Goal: Task Accomplishment & Management: Complete application form

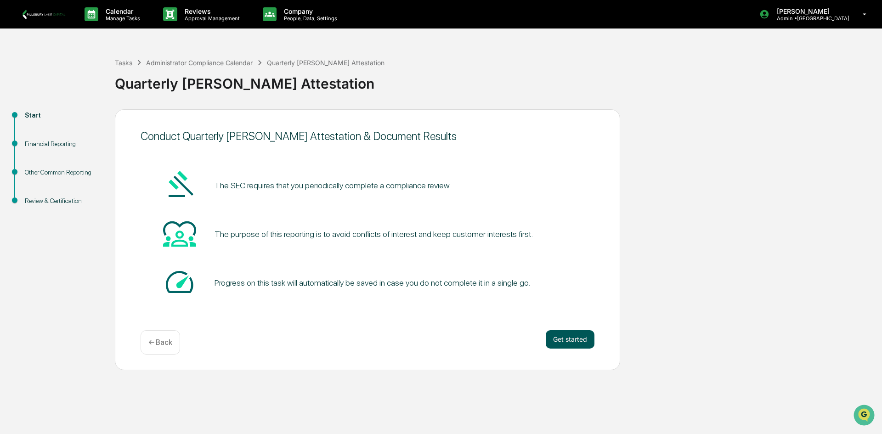
click at [568, 341] on button "Get started" at bounding box center [570, 339] width 49 height 18
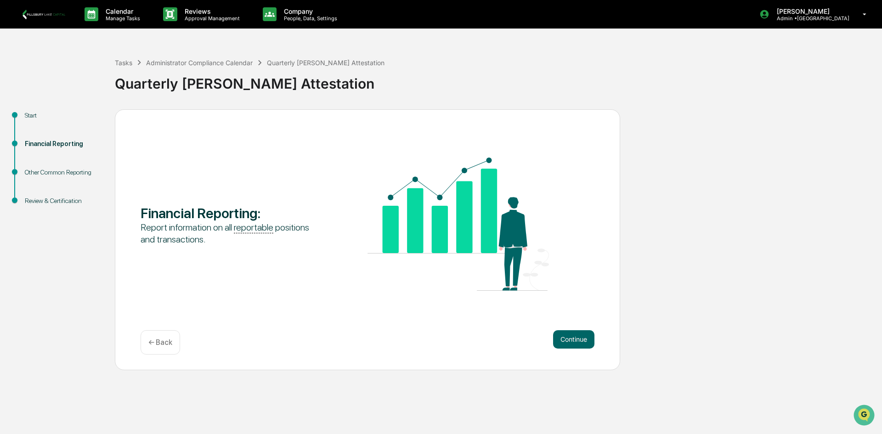
click at [568, 341] on button "Continue" at bounding box center [573, 339] width 41 height 18
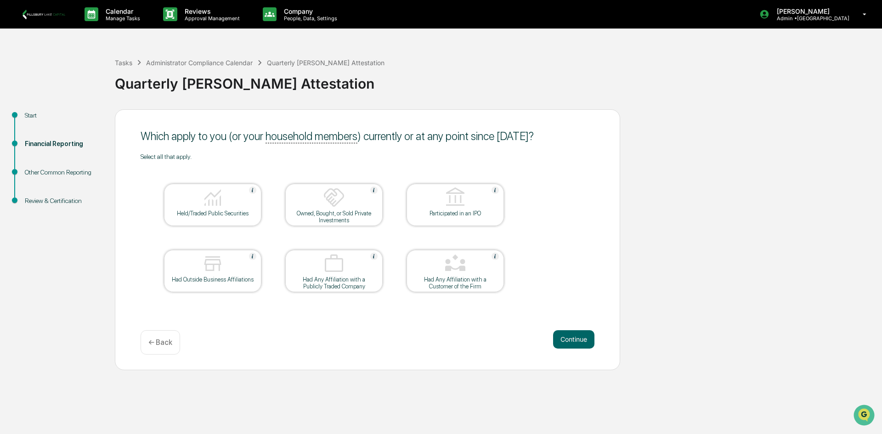
click at [222, 197] on img at bounding box center [213, 197] width 22 height 22
click at [581, 341] on button "Continue" at bounding box center [573, 339] width 41 height 18
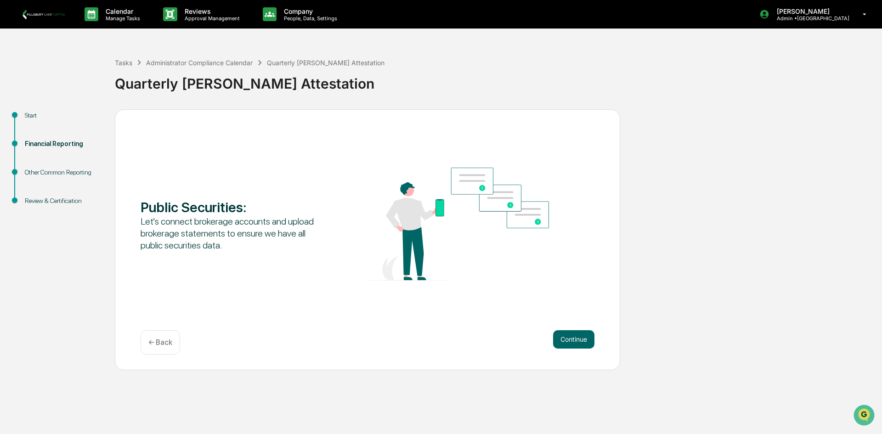
click at [581, 341] on button "Continue" at bounding box center [573, 339] width 41 height 18
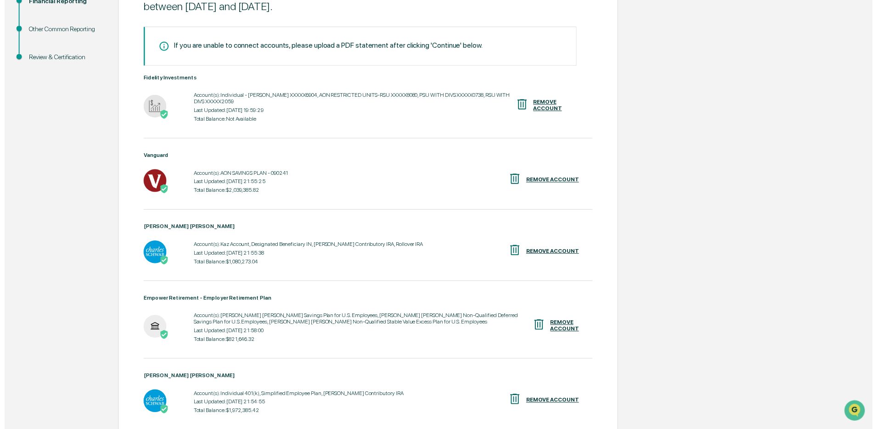
scroll to position [221, 0]
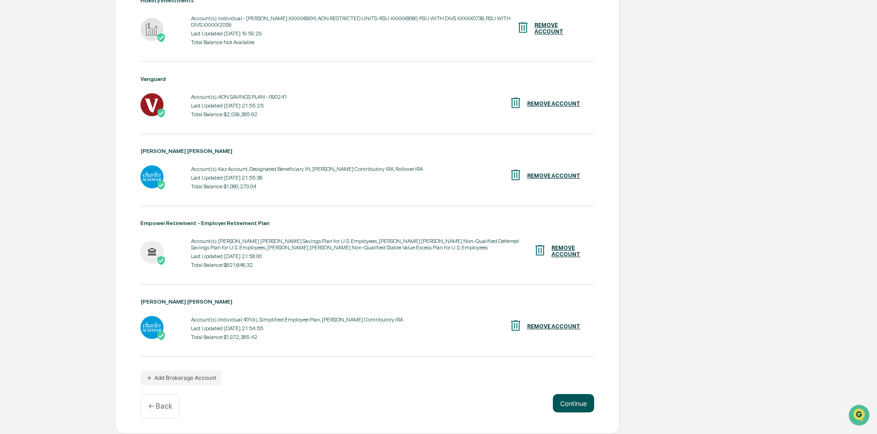
click at [572, 402] on button "Continue" at bounding box center [573, 403] width 41 height 18
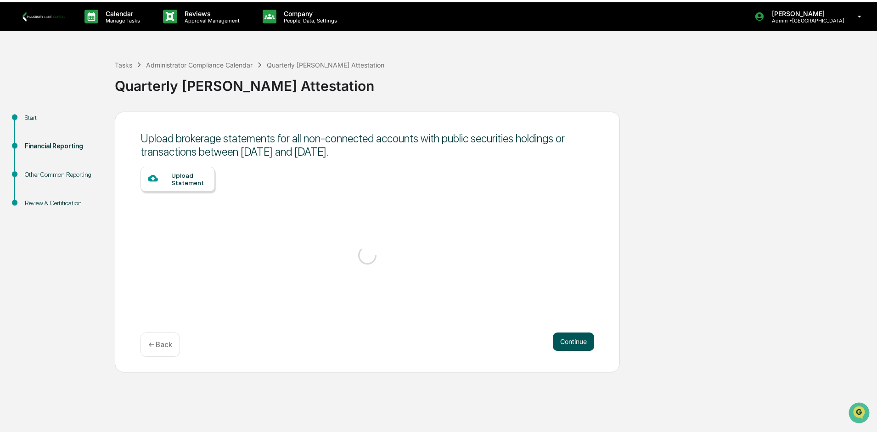
scroll to position [0, 0]
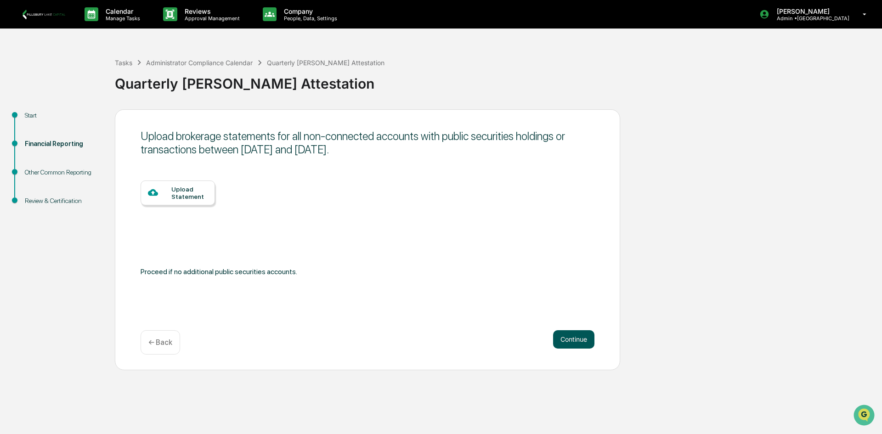
click at [581, 343] on button "Continue" at bounding box center [573, 339] width 41 height 18
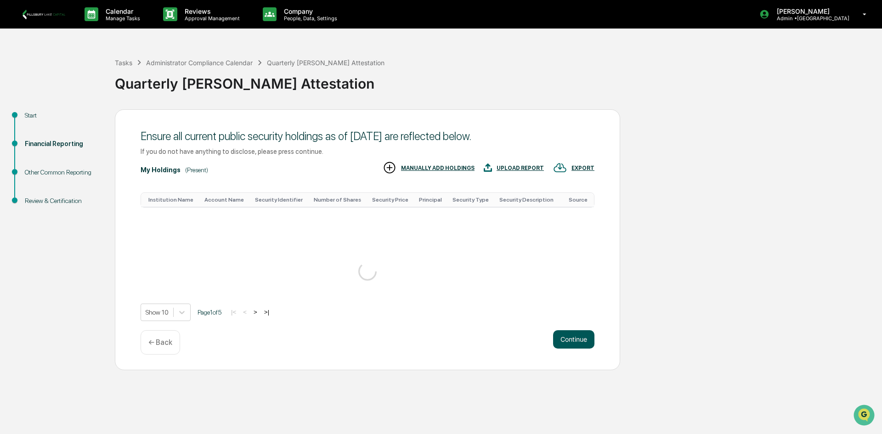
click at [585, 396] on div "Calendar Manage Tasks Reviews Approval Management Company People, Data, Setting…" at bounding box center [441, 217] width 882 height 434
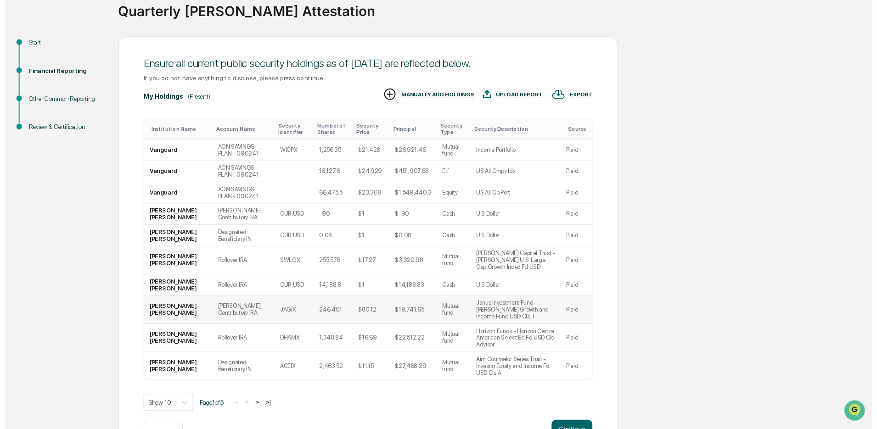
scroll to position [82, 0]
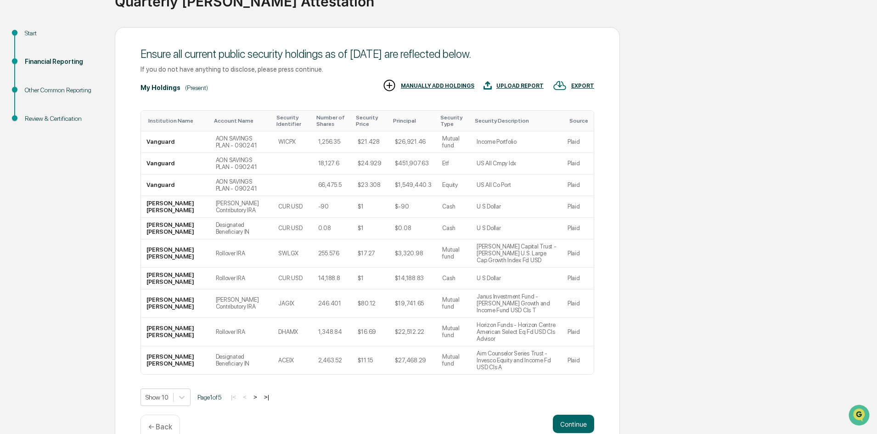
click at [171, 423] on p "← Back" at bounding box center [160, 427] width 24 height 9
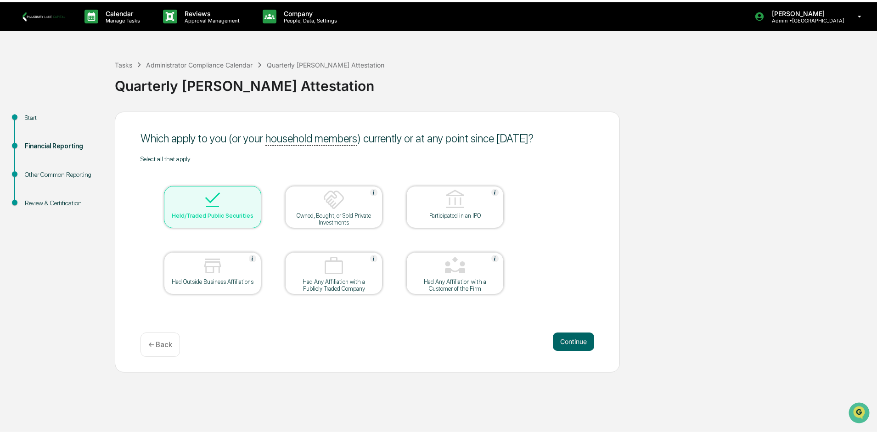
scroll to position [0, 0]
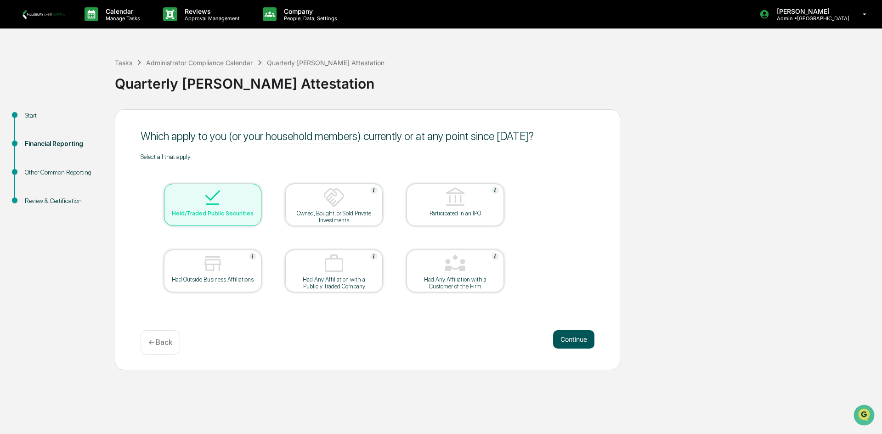
click at [565, 341] on button "Continue" at bounding box center [573, 339] width 41 height 18
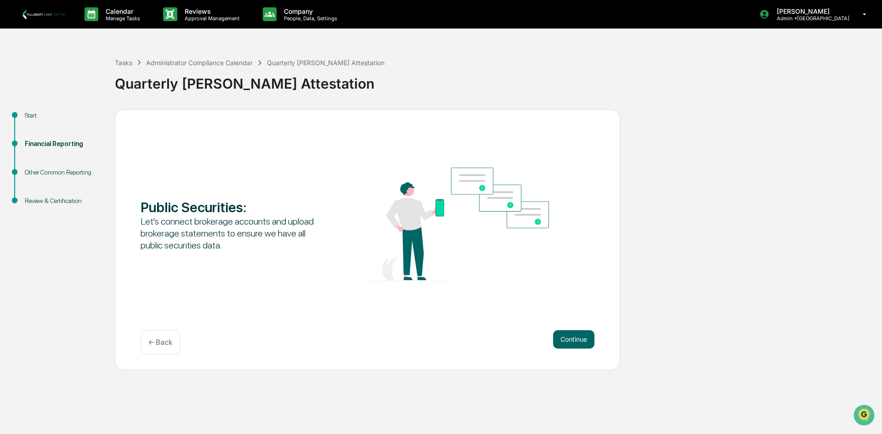
click at [565, 341] on button "Continue" at bounding box center [573, 339] width 41 height 18
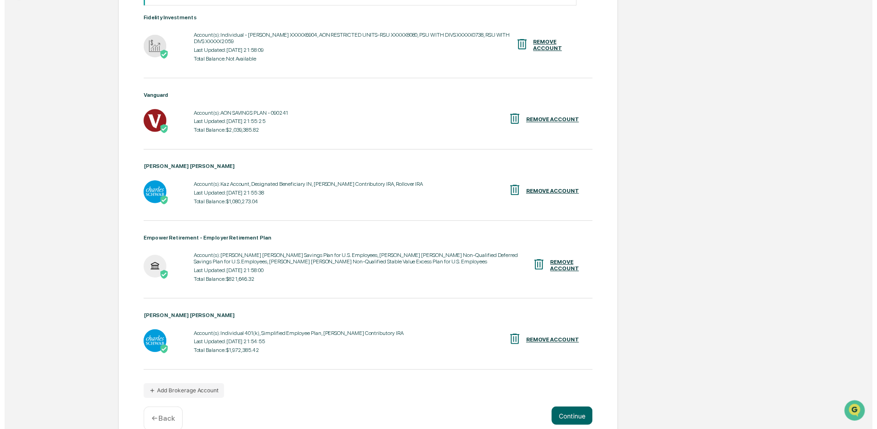
scroll to position [221, 0]
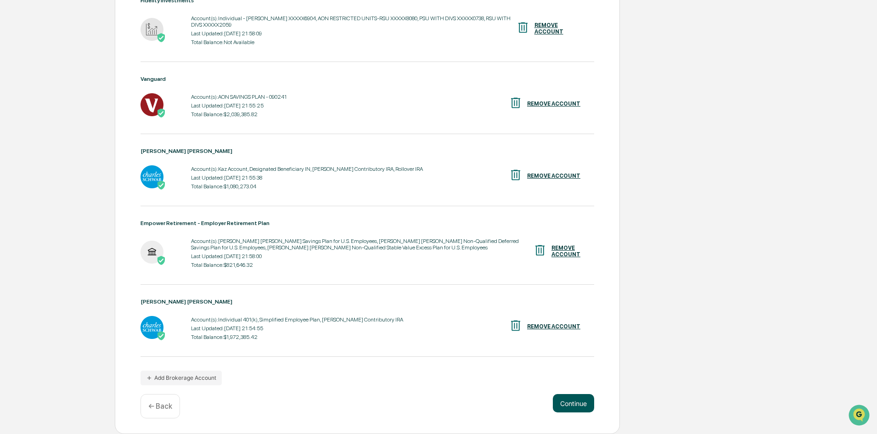
click at [573, 406] on button "Continue" at bounding box center [573, 403] width 41 height 18
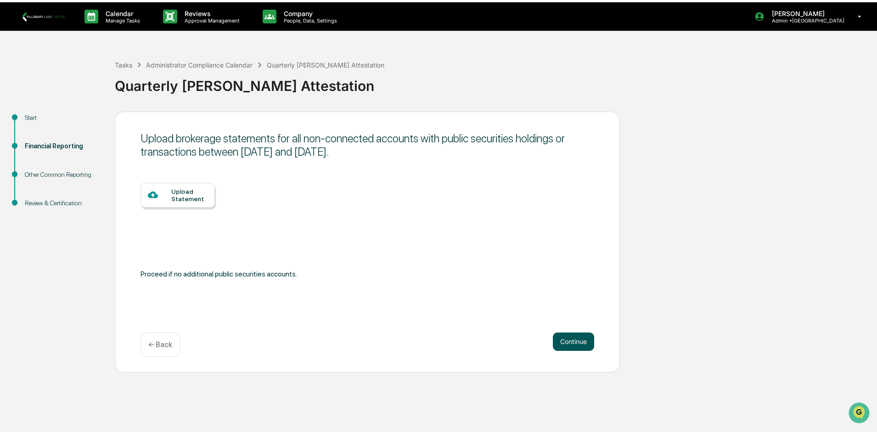
scroll to position [0, 0]
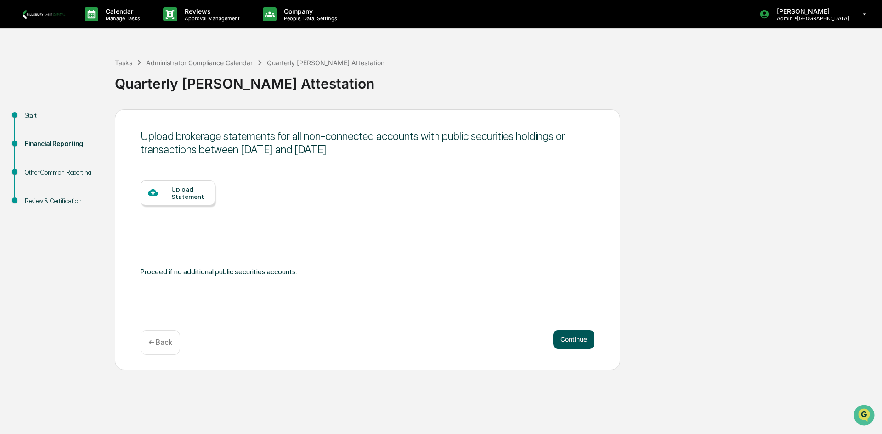
click at [576, 336] on button "Continue" at bounding box center [573, 339] width 41 height 18
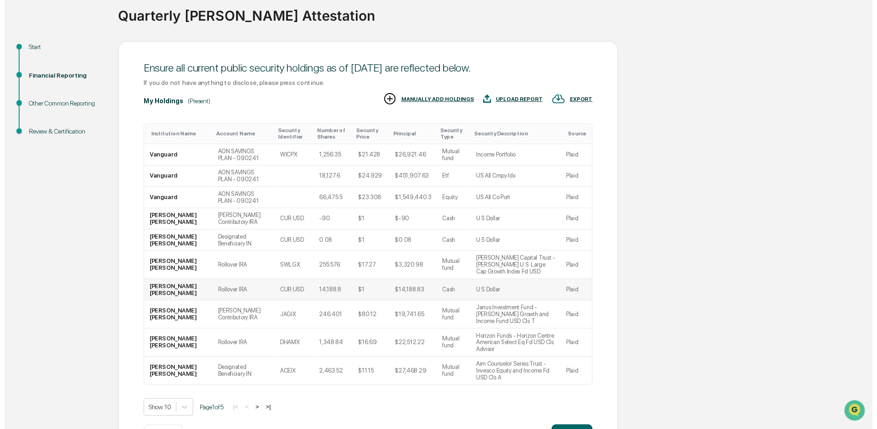
scroll to position [82, 0]
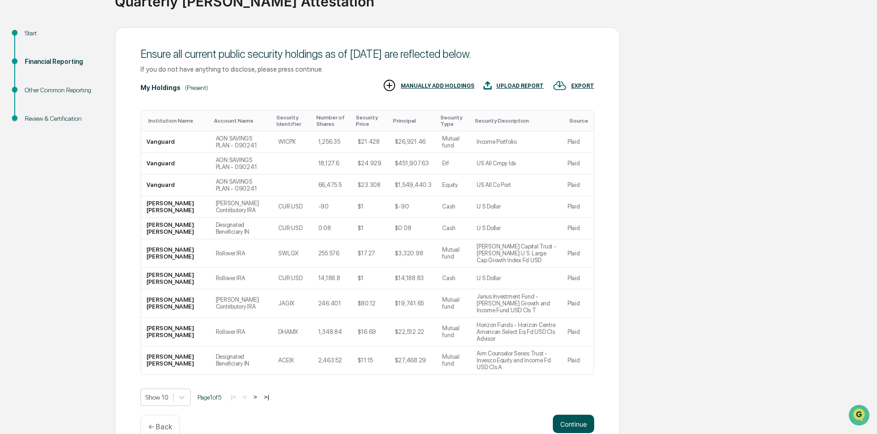
click at [576, 415] on button "Continue" at bounding box center [573, 424] width 41 height 18
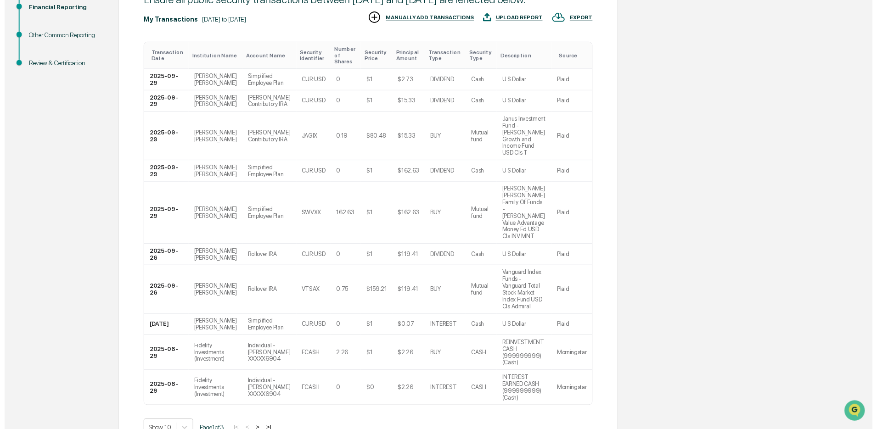
scroll to position [137, 0]
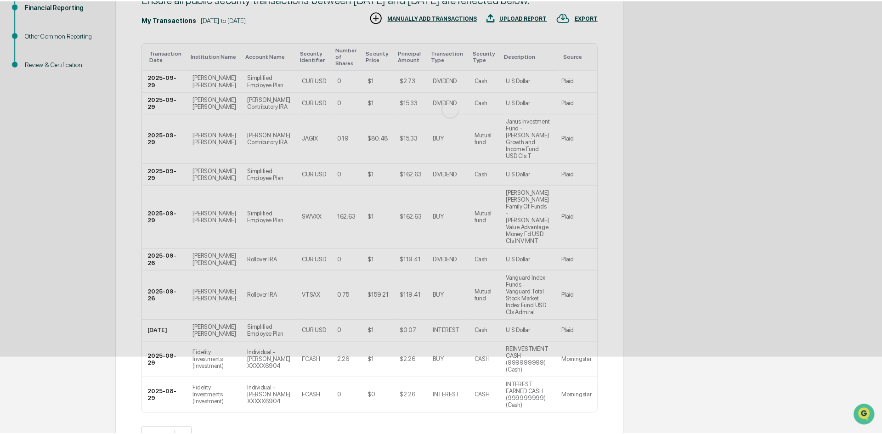
scroll to position [0, 0]
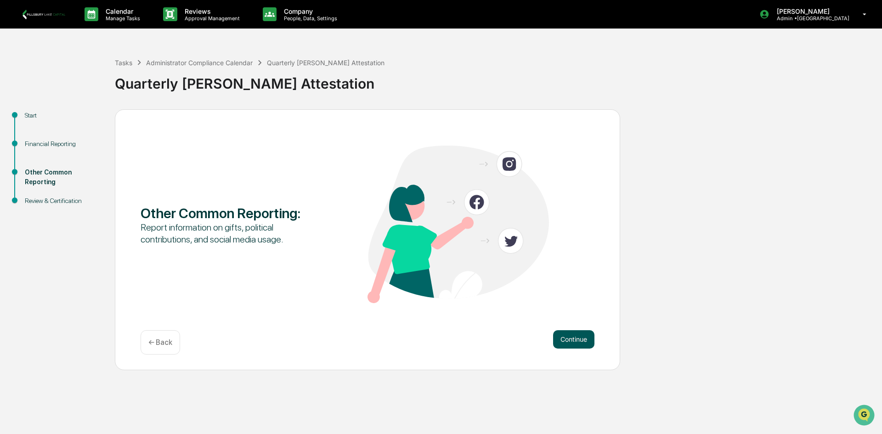
click at [577, 338] on button "Continue" at bounding box center [573, 339] width 41 height 18
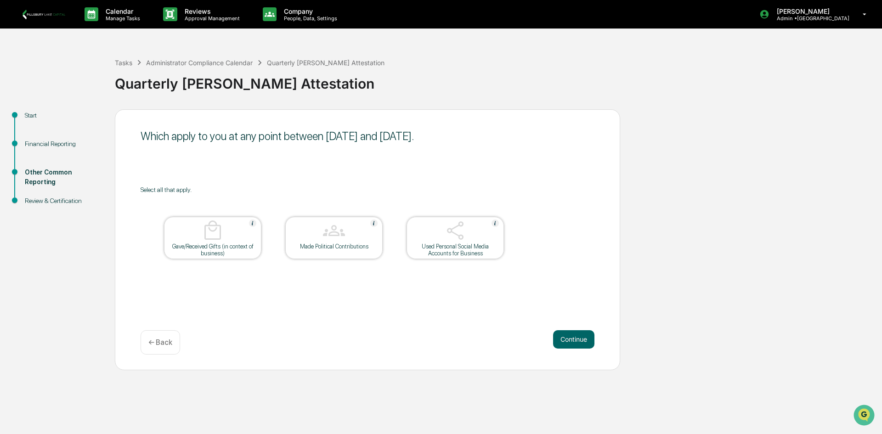
click at [577, 338] on button "Continue" at bounding box center [573, 339] width 41 height 18
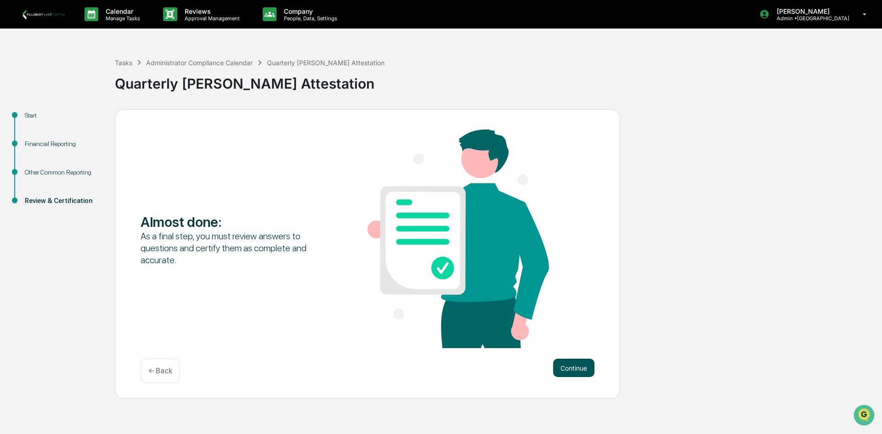
click at [570, 368] on button "Continue" at bounding box center [573, 368] width 41 height 18
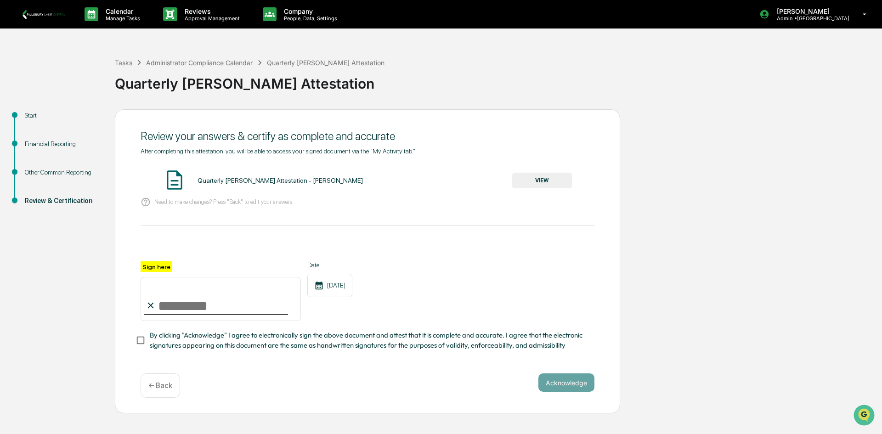
click at [173, 306] on input "Sign here" at bounding box center [221, 299] width 160 height 44
type input "**********"
click at [586, 387] on button "Acknowledge" at bounding box center [566, 382] width 56 height 18
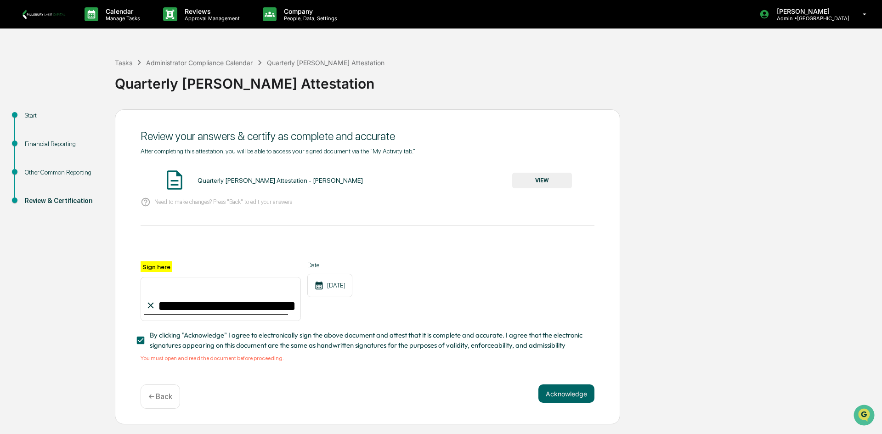
click at [236, 181] on div "Quarterly [PERSON_NAME] Attestation - [PERSON_NAME]" at bounding box center [280, 180] width 165 height 7
click at [541, 178] on button "VIEW" at bounding box center [542, 181] width 60 height 16
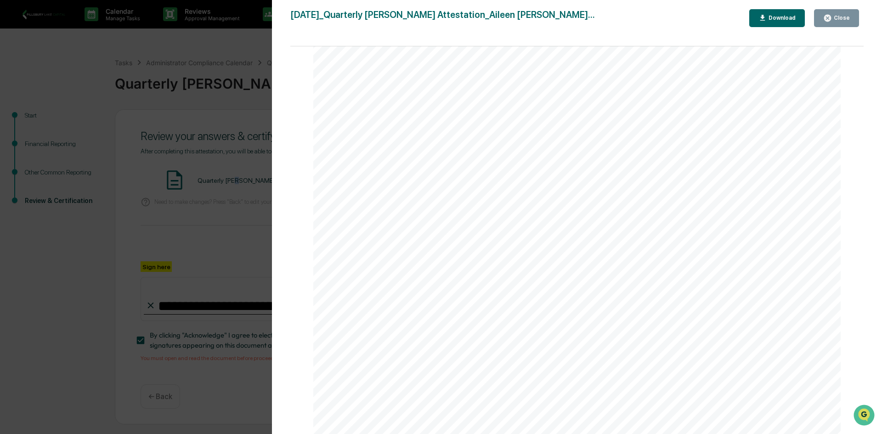
scroll to position [4258, 0]
click at [835, 18] on div "Close" at bounding box center [841, 18] width 18 height 6
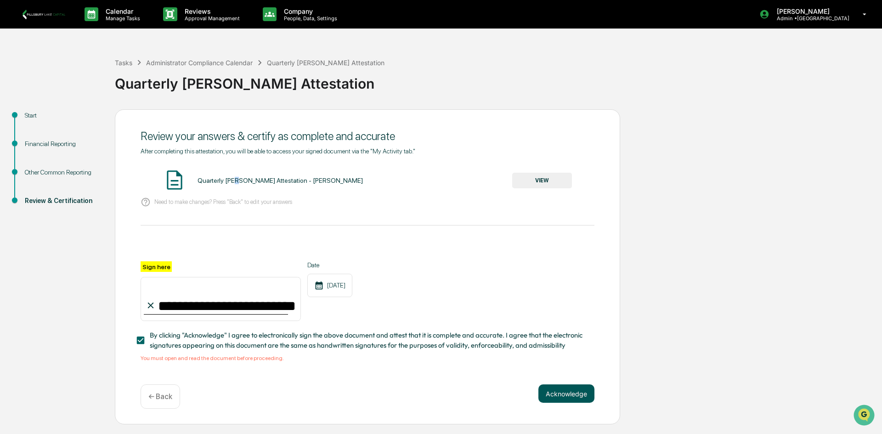
click at [586, 390] on button "Acknowledge" at bounding box center [566, 393] width 56 height 18
